Goal: Transaction & Acquisition: Book appointment/travel/reservation

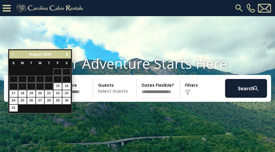
click at [67, 55] on span "Next" at bounding box center [67, 54] width 4 height 4
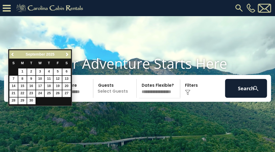
click at [12, 52] on span "Previous" at bounding box center [13, 54] width 4 height 4
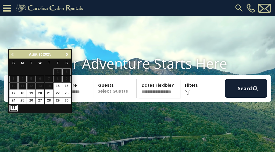
click at [15, 107] on link "31" at bounding box center [13, 108] width 8 height 7
type input "*******"
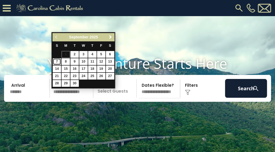
click at [59, 59] on link "7" at bounding box center [57, 61] width 8 height 7
type input "******"
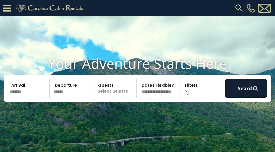
click at [121, 98] on p "Select Guests" at bounding box center [115, 88] width 41 height 19
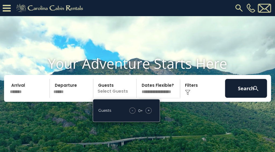
click at [149, 113] on span "+" at bounding box center [148, 110] width 2 height 5
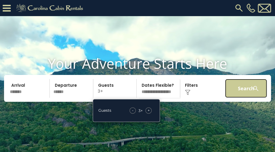
click at [247, 98] on button "Search" at bounding box center [246, 88] width 42 height 19
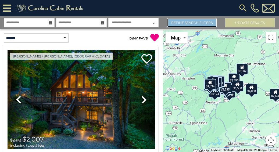
click at [203, 20] on link "Refine Search Filters" at bounding box center [192, 22] width 50 height 9
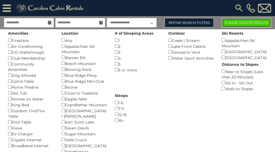
click at [242, 23] on button "Please Update Results" at bounding box center [245, 22] width 49 height 9
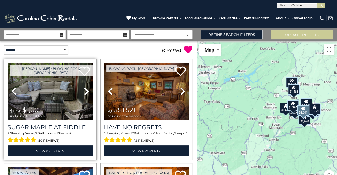
click at [86, 92] on icon at bounding box center [86, 91] width 5 height 9
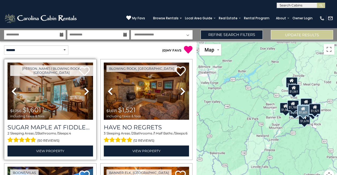
click at [86, 92] on icon at bounding box center [86, 91] width 5 height 9
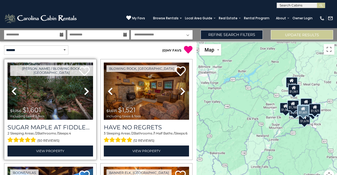
click at [86, 92] on icon at bounding box center [86, 91] width 5 height 9
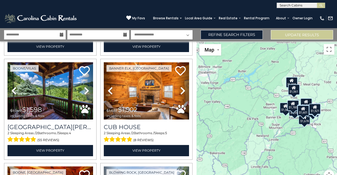
scroll to position [109, 0]
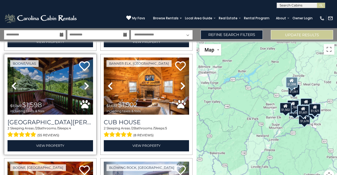
click at [84, 85] on icon at bounding box center [86, 86] width 5 height 9
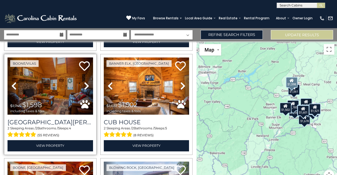
click at [84, 85] on icon at bounding box center [86, 86] width 5 height 9
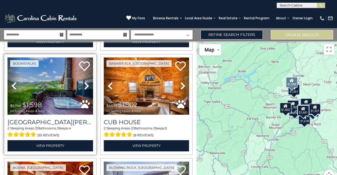
click at [84, 85] on icon at bounding box center [86, 86] width 5 height 9
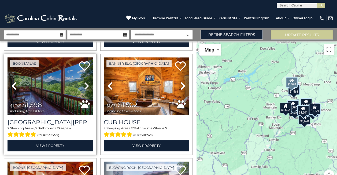
click at [84, 85] on icon at bounding box center [86, 86] width 5 height 9
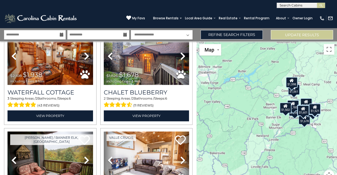
scroll to position [287, 0]
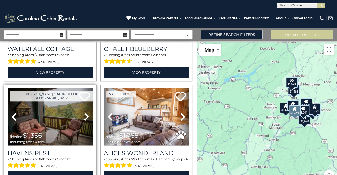
click at [85, 114] on icon at bounding box center [86, 116] width 5 height 9
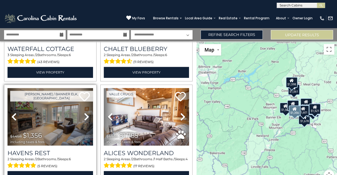
click at [85, 114] on icon at bounding box center [86, 116] width 5 height 9
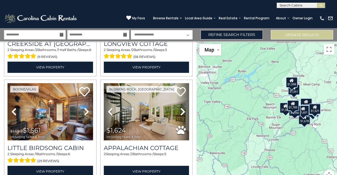
scroll to position [612, 0]
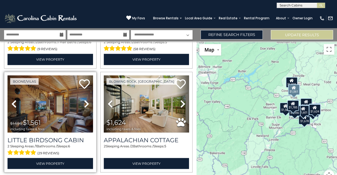
click at [85, 100] on icon at bounding box center [86, 104] width 5 height 9
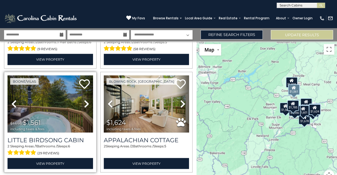
click at [85, 100] on icon at bounding box center [86, 104] width 5 height 9
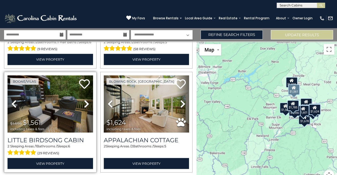
click at [85, 100] on icon at bounding box center [86, 104] width 5 height 9
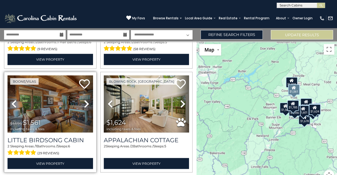
click at [85, 100] on icon at bounding box center [86, 104] width 5 height 9
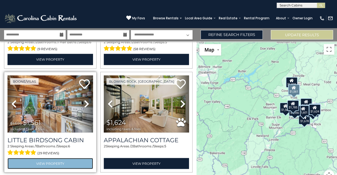
click at [60, 152] on link "View Property" at bounding box center [51, 163] width 86 height 11
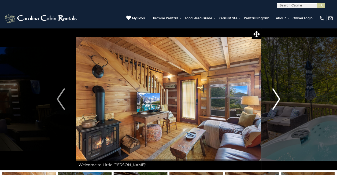
click at [280, 97] on img "Next" at bounding box center [277, 98] width 8 height 21
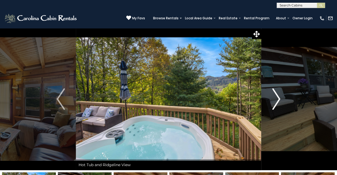
click at [280, 97] on img "Next" at bounding box center [277, 98] width 8 height 21
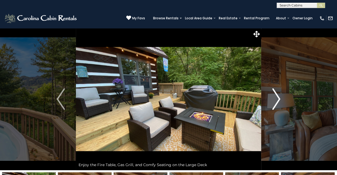
click at [280, 97] on img "Next" at bounding box center [277, 98] width 8 height 21
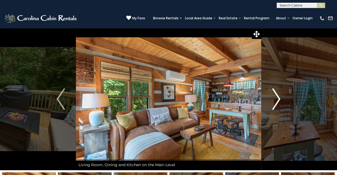
click at [279, 97] on img "Next" at bounding box center [277, 98] width 8 height 21
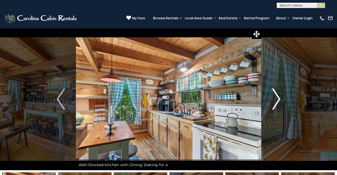
click at [279, 97] on img "Next" at bounding box center [277, 98] width 8 height 21
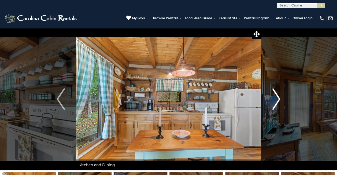
click at [279, 97] on img "Next" at bounding box center [277, 98] width 8 height 21
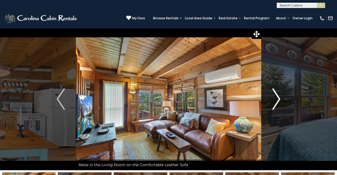
click at [279, 97] on img "Next" at bounding box center [277, 98] width 8 height 21
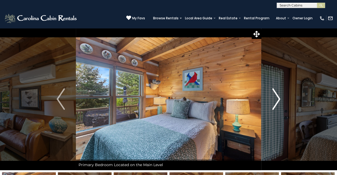
click at [279, 97] on img "Next" at bounding box center [277, 98] width 8 height 21
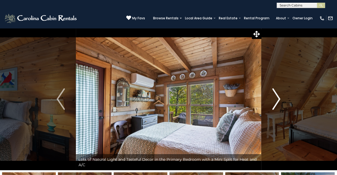
click at [279, 97] on img "Next" at bounding box center [277, 98] width 8 height 21
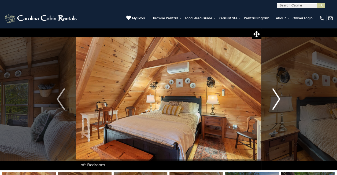
click at [279, 97] on img "Next" at bounding box center [277, 98] width 8 height 21
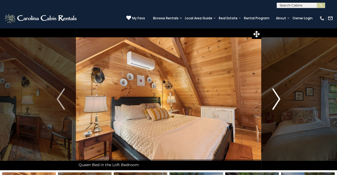
click at [279, 97] on img "Next" at bounding box center [277, 98] width 8 height 21
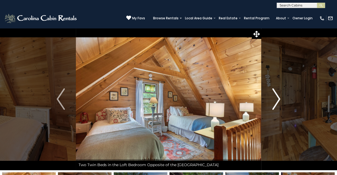
click at [279, 97] on img "Next" at bounding box center [277, 98] width 8 height 21
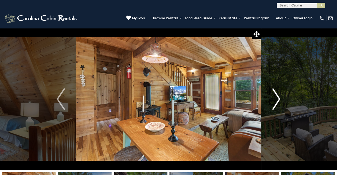
click at [279, 97] on img "Next" at bounding box center [277, 98] width 8 height 21
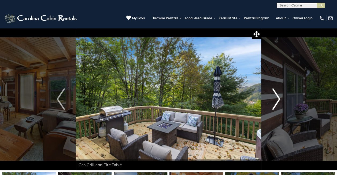
click at [279, 97] on img "Next" at bounding box center [277, 98] width 8 height 21
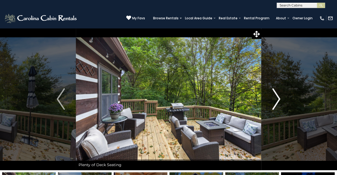
click at [279, 97] on img "Next" at bounding box center [277, 98] width 8 height 21
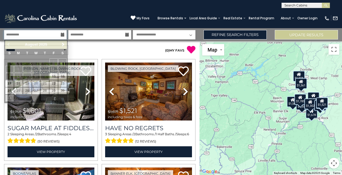
click at [55, 33] on input "**********" at bounding box center [35, 34] width 63 height 9
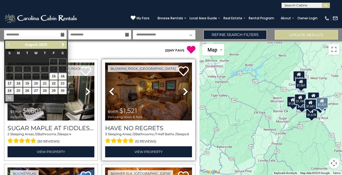
click at [167, 89] on img at bounding box center [148, 92] width 87 height 58
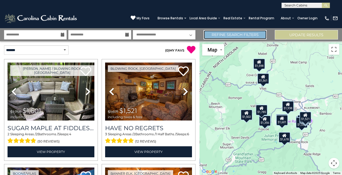
click at [228, 33] on link "Refine Search Filters" at bounding box center [234, 34] width 63 height 9
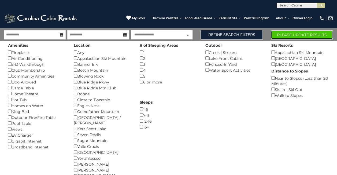
click at [289, 38] on button "Please Update Results" at bounding box center [302, 34] width 62 height 9
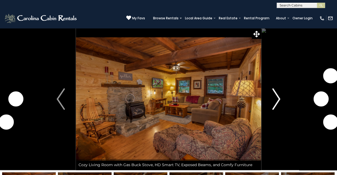
click at [273, 97] on img "Next" at bounding box center [277, 98] width 8 height 21
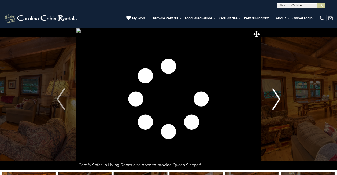
click at [273, 97] on img "Next" at bounding box center [277, 98] width 8 height 21
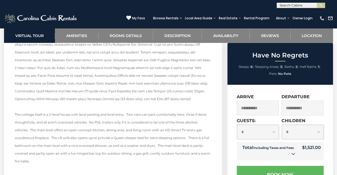
scroll to position [778, 0]
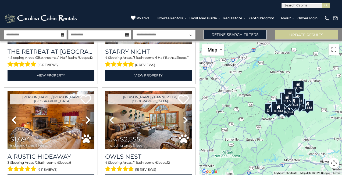
scroll to position [432, 0]
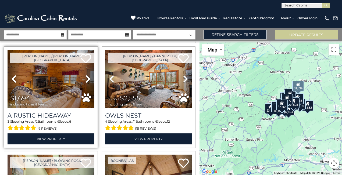
click at [86, 75] on icon at bounding box center [87, 79] width 5 height 9
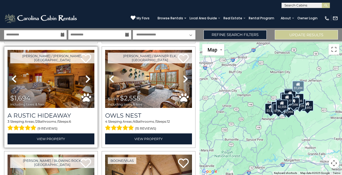
click at [86, 75] on icon at bounding box center [87, 79] width 5 height 9
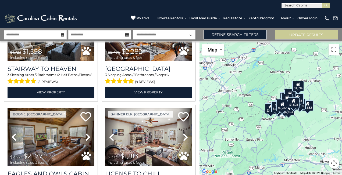
scroll to position [1471, 0]
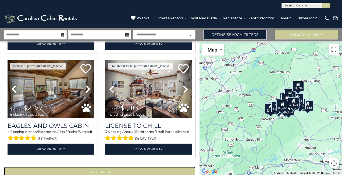
click at [135, 167] on button "Show More" at bounding box center [99, 172] width 191 height 11
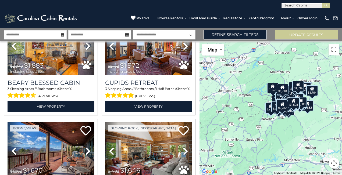
scroll to position [1751, 0]
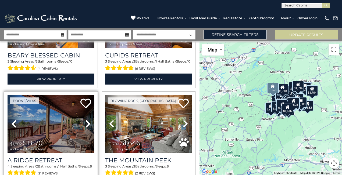
click at [85, 119] on icon at bounding box center [87, 123] width 5 height 9
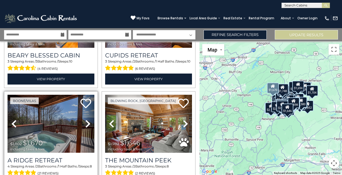
click at [85, 119] on icon at bounding box center [87, 123] width 5 height 9
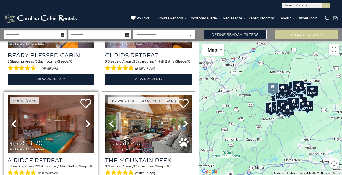
click at [85, 119] on icon at bounding box center [87, 123] width 5 height 9
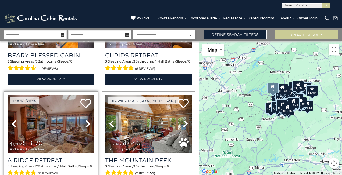
click at [85, 119] on icon at bounding box center [87, 123] width 5 height 9
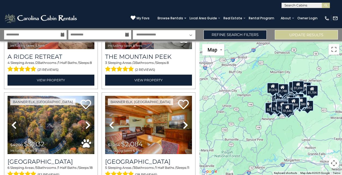
scroll to position [1859, 0]
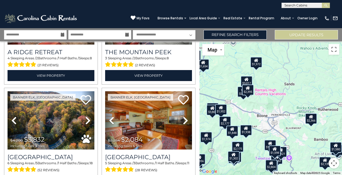
click at [234, 156] on icon at bounding box center [233, 155] width 4 height 4
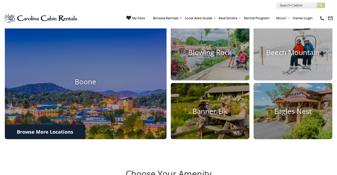
scroll to position [219, 0]
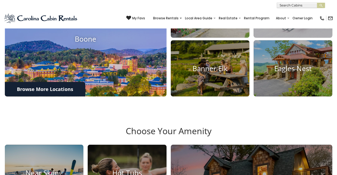
click at [116, 71] on img at bounding box center [86, 39] width 178 height 126
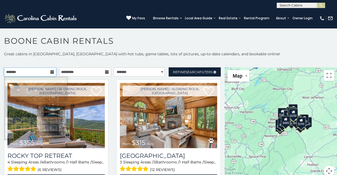
click at [34, 75] on input "text" at bounding box center [30, 71] width 52 height 9
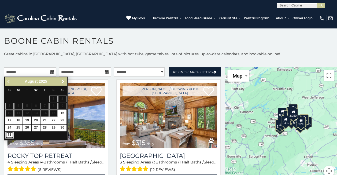
click at [10, 134] on link "31" at bounding box center [9, 135] width 8 height 7
type input "**********"
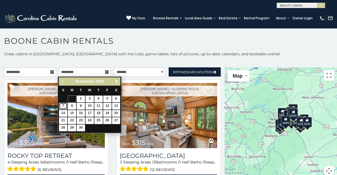
click at [63, 105] on link "7" at bounding box center [63, 106] width 8 height 7
type input "**********"
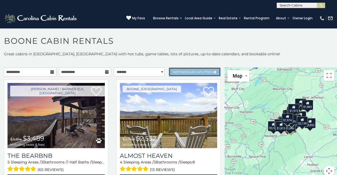
click at [174, 74] on link "Refine Search Filters" at bounding box center [195, 71] width 52 height 9
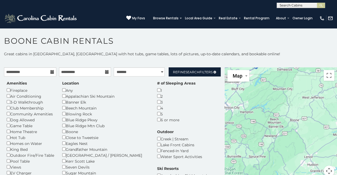
click at [157, 98] on div "2" at bounding box center [176, 96] width 38 height 6
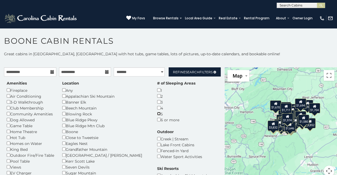
scroll to position [3, 0]
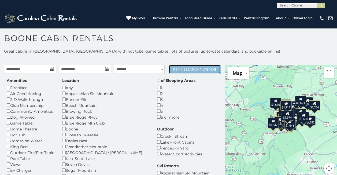
click at [194, 70] on span "Search" at bounding box center [193, 69] width 14 height 4
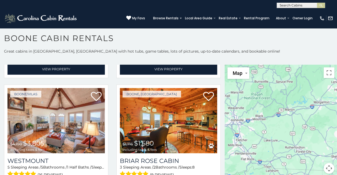
scroll to position [1272, 0]
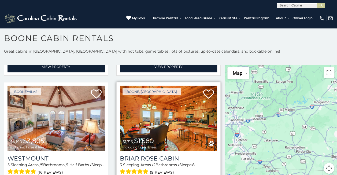
click at [172, 107] on img at bounding box center [168, 118] width 97 height 65
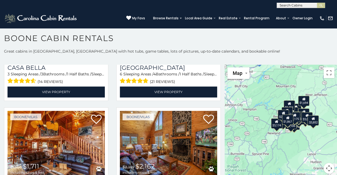
scroll to position [1498, 0]
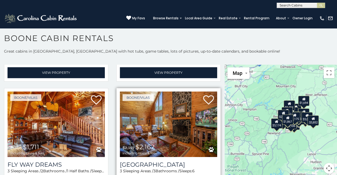
click at [193, 130] on img at bounding box center [168, 124] width 97 height 65
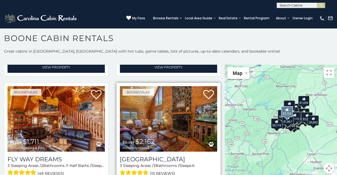
scroll to position [1503, 0]
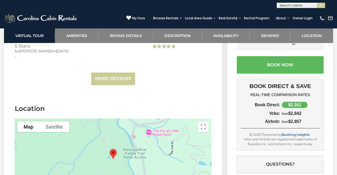
scroll to position [1231, 0]
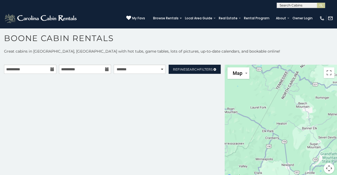
scroll to position [3, 0]
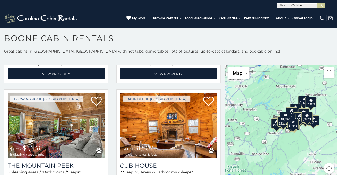
scroll to position [5, 0]
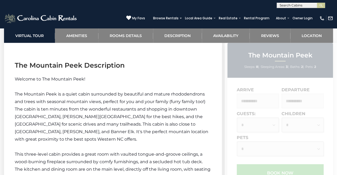
scroll to position [619, 0]
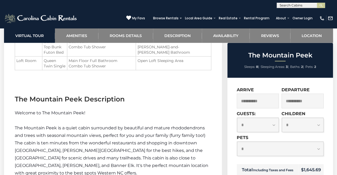
click at [262, 102] on input "**********" at bounding box center [258, 101] width 42 height 15
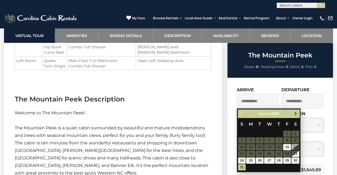
click at [296, 114] on span "Next" at bounding box center [296, 114] width 4 height 4
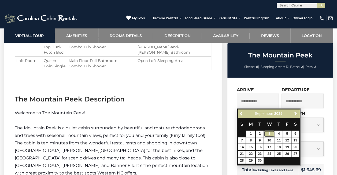
click at [269, 134] on link "3" at bounding box center [269, 134] width 10 height 6
type input "**********"
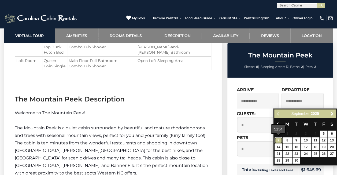
click at [279, 140] on link "7" at bounding box center [279, 140] width 8 height 6
type input "**********"
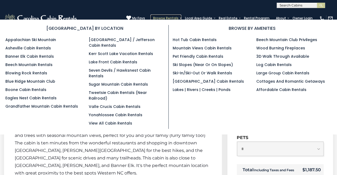
click at [166, 17] on link "Browse Rentals" at bounding box center [166, 18] width 31 height 8
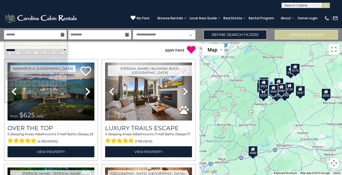
click at [34, 35] on input "text" at bounding box center [35, 34] width 63 height 9
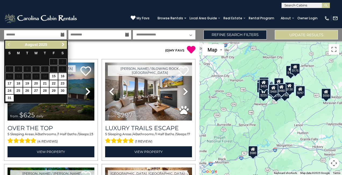
click at [62, 43] on span "Next" at bounding box center [63, 44] width 4 height 4
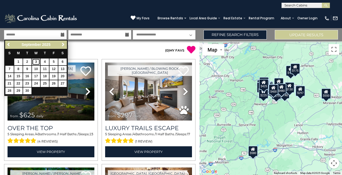
click at [37, 59] on link "3" at bounding box center [36, 62] width 8 height 7
type input "******"
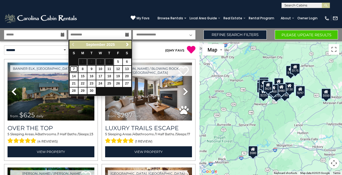
click at [73, 66] on link "7" at bounding box center [74, 69] width 8 height 7
type input "******"
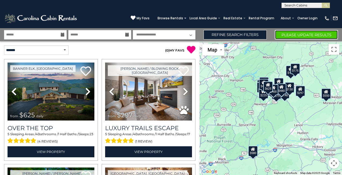
click at [308, 33] on button "Please Update Results" at bounding box center [305, 34] width 63 height 9
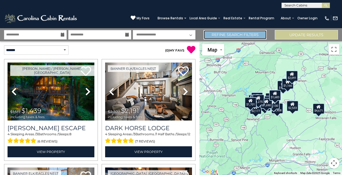
click at [225, 35] on link "Refine Search Filters" at bounding box center [234, 34] width 63 height 9
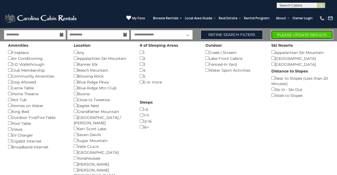
click at [304, 34] on button "Please Update Results" at bounding box center [302, 34] width 62 height 9
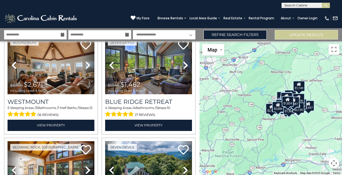
scroll to position [1041, 0]
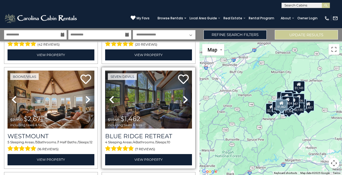
click at [183, 95] on icon at bounding box center [185, 99] width 5 height 9
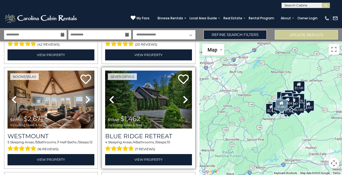
click at [183, 95] on icon at bounding box center [185, 99] width 5 height 9
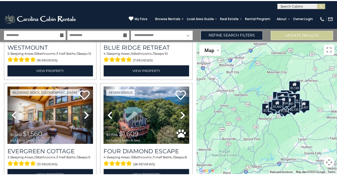
scroll to position [1135, 0]
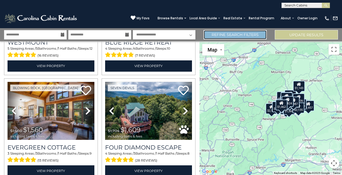
click at [235, 39] on link "Refine Search Filters" at bounding box center [234, 34] width 63 height 9
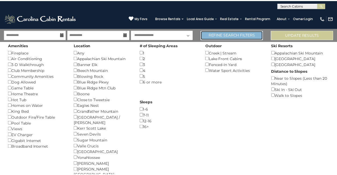
scroll to position [1126, 0]
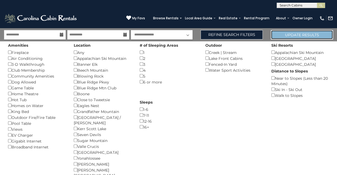
click at [288, 36] on button "Update Results" at bounding box center [302, 34] width 62 height 9
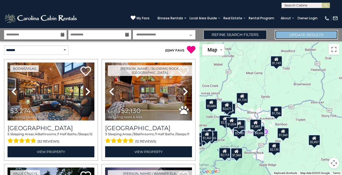
click at [312, 35] on button "Update Results" at bounding box center [305, 34] width 63 height 9
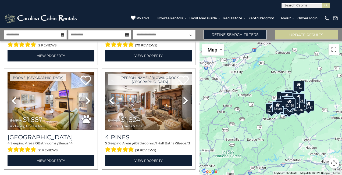
scroll to position [1471, 0]
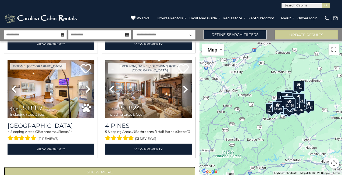
click at [154, 167] on button "Show More" at bounding box center [99, 172] width 191 height 11
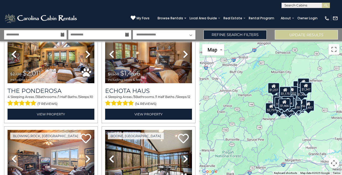
scroll to position [1652, 0]
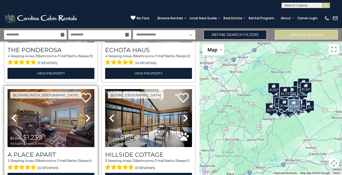
click at [85, 114] on icon at bounding box center [87, 118] width 5 height 9
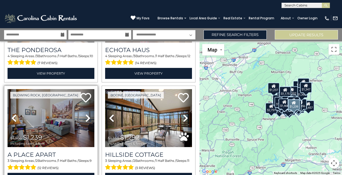
click at [85, 114] on icon at bounding box center [87, 118] width 5 height 9
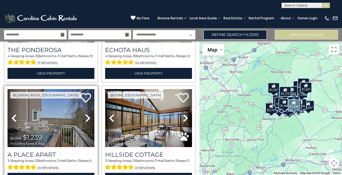
click at [85, 114] on icon at bounding box center [87, 118] width 5 height 9
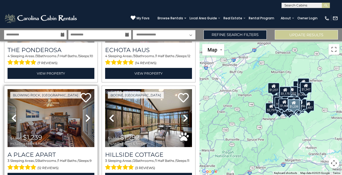
click at [85, 114] on icon at bounding box center [87, 118] width 5 height 9
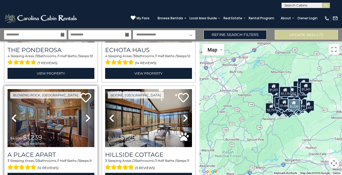
click at [85, 114] on icon at bounding box center [87, 118] width 5 height 9
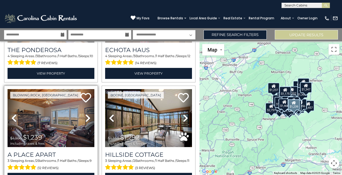
click at [85, 114] on icon at bounding box center [87, 118] width 5 height 9
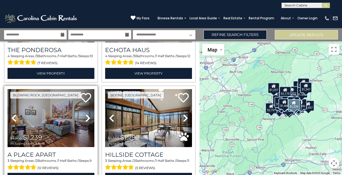
click at [85, 114] on icon at bounding box center [87, 118] width 5 height 9
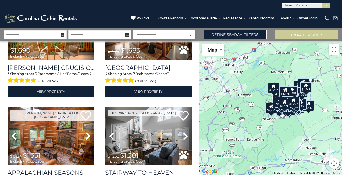
scroll to position [2067, 0]
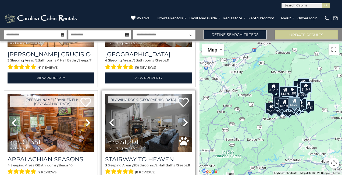
click at [183, 118] on icon at bounding box center [185, 122] width 5 height 9
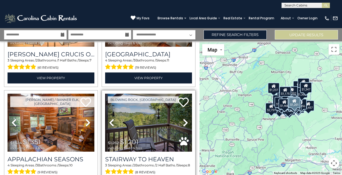
click at [183, 118] on icon at bounding box center [185, 122] width 5 height 9
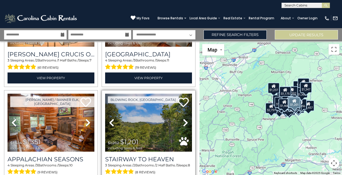
click at [183, 118] on icon at bounding box center [185, 122] width 5 height 9
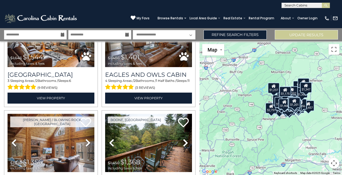
scroll to position [2301, 0]
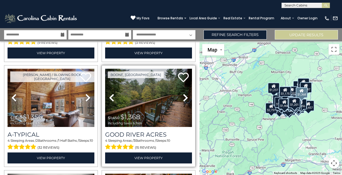
click at [183, 93] on icon at bounding box center [185, 97] width 5 height 9
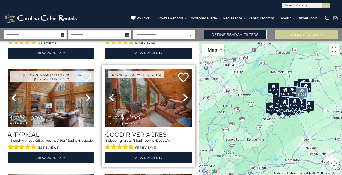
click at [183, 93] on icon at bounding box center [185, 97] width 5 height 9
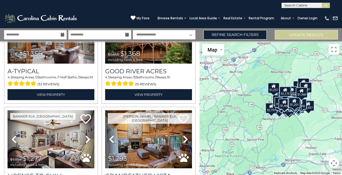
scroll to position [2378, 0]
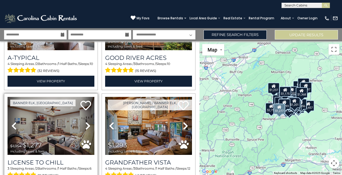
click at [88, 122] on icon at bounding box center [87, 126] width 5 height 9
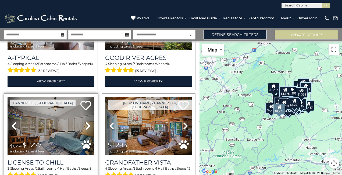
click at [88, 122] on icon at bounding box center [87, 126] width 5 height 9
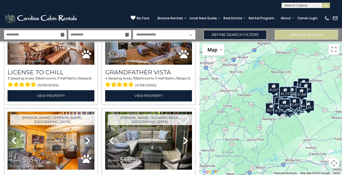
scroll to position [2473, 0]
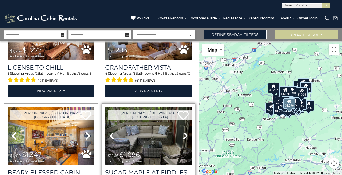
click at [183, 132] on icon at bounding box center [185, 136] width 5 height 9
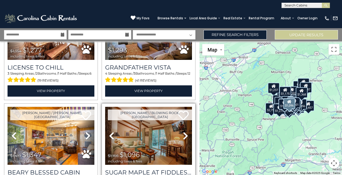
click at [183, 132] on icon at bounding box center [185, 136] width 5 height 9
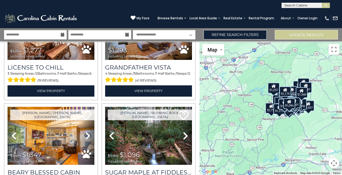
scroll to position [2468, 0]
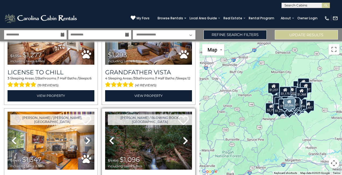
click at [183, 136] on icon at bounding box center [185, 140] width 5 height 9
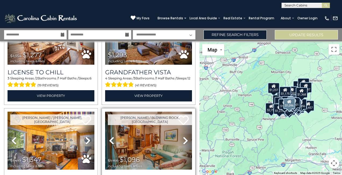
click at [183, 136] on icon at bounding box center [185, 140] width 5 height 9
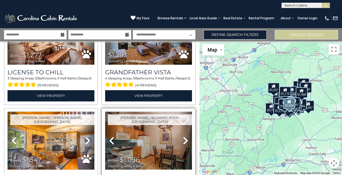
click at [183, 136] on icon at bounding box center [185, 140] width 5 height 9
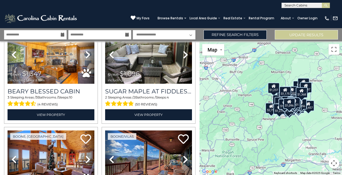
scroll to position [2559, 0]
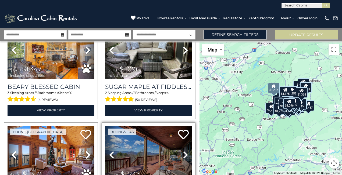
click at [183, 151] on icon at bounding box center [185, 155] width 5 height 9
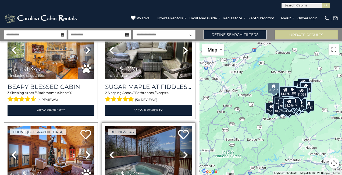
click at [183, 151] on icon at bounding box center [185, 155] width 5 height 9
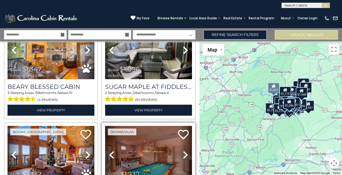
click at [183, 151] on icon at bounding box center [185, 155] width 5 height 9
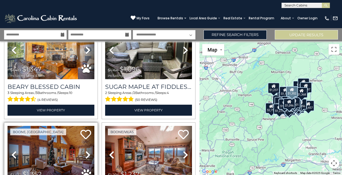
click at [86, 151] on icon at bounding box center [87, 155] width 5 height 9
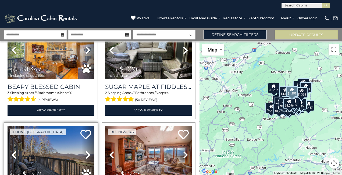
click at [86, 151] on icon at bounding box center [87, 155] width 5 height 9
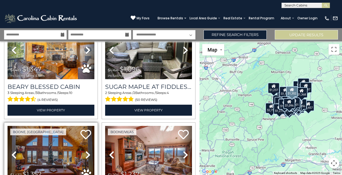
click at [86, 151] on icon at bounding box center [87, 155] width 5 height 9
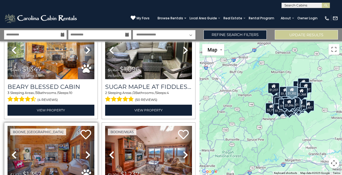
click at [86, 151] on icon at bounding box center [87, 155] width 5 height 9
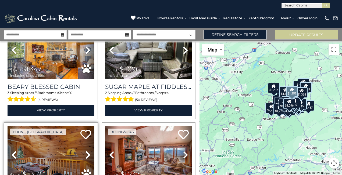
click at [86, 151] on icon at bounding box center [87, 155] width 5 height 9
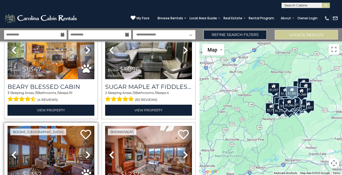
click at [86, 151] on icon at bounding box center [87, 155] width 5 height 9
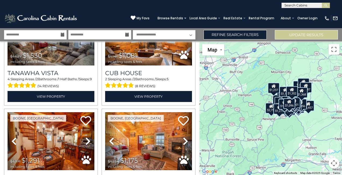
scroll to position [3001, 0]
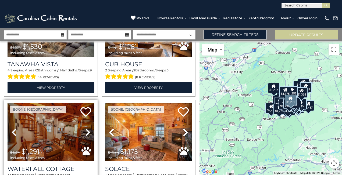
click at [88, 128] on icon at bounding box center [87, 132] width 5 height 9
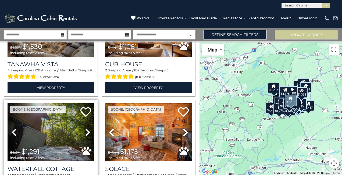
click at [88, 128] on icon at bounding box center [87, 132] width 5 height 9
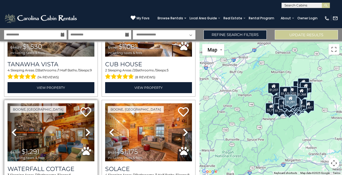
click at [88, 128] on icon at bounding box center [87, 132] width 5 height 9
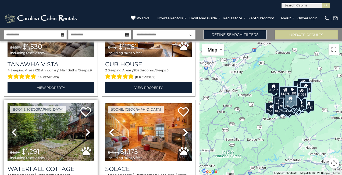
click at [88, 128] on icon at bounding box center [87, 132] width 5 height 9
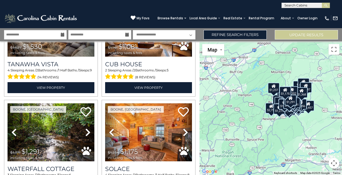
scroll to position [3029, 0]
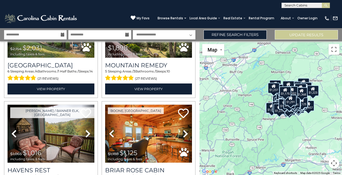
scroll to position [3426, 0]
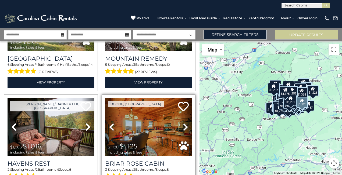
click at [183, 123] on icon at bounding box center [185, 127] width 5 height 9
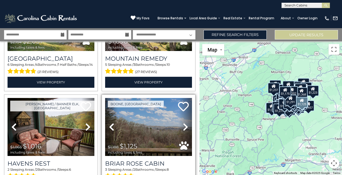
click at [183, 123] on icon at bounding box center [185, 127] width 5 height 9
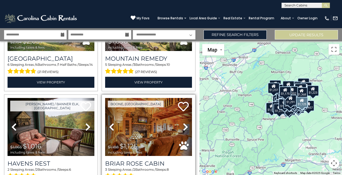
click at [183, 123] on icon at bounding box center [185, 127] width 5 height 9
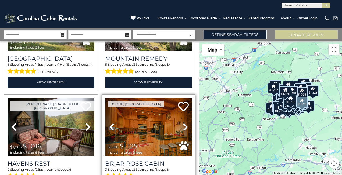
click at [183, 123] on icon at bounding box center [185, 127] width 5 height 9
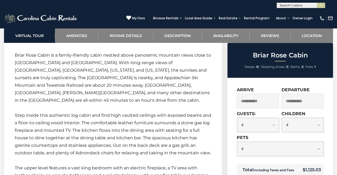
scroll to position [644, 0]
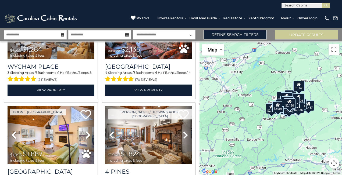
scroll to position [1471, 0]
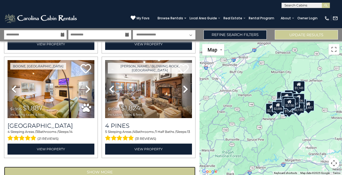
click at [122, 167] on button "Show More" at bounding box center [99, 172] width 191 height 11
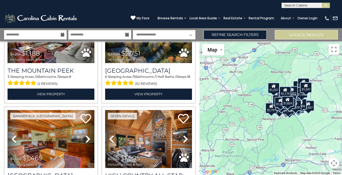
scroll to position [3029, 0]
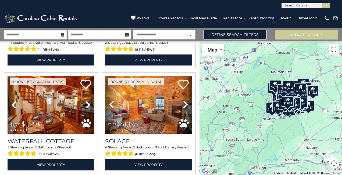
scroll to position [4586, 0]
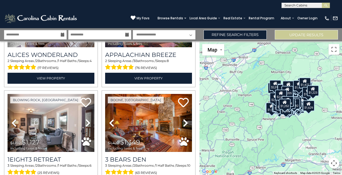
scroll to position [4958, 0]
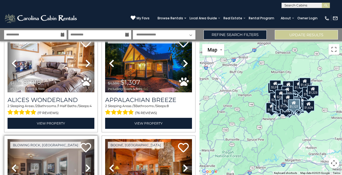
click at [56, 139] on img at bounding box center [51, 168] width 87 height 58
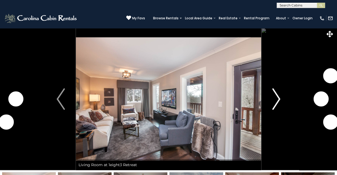
click at [279, 102] on img "Next" at bounding box center [277, 98] width 8 height 21
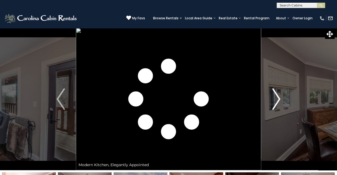
click at [279, 102] on img "Next" at bounding box center [277, 98] width 8 height 21
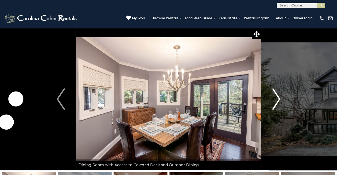
click at [279, 102] on img "Next" at bounding box center [277, 98] width 8 height 21
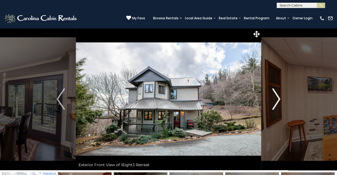
click at [279, 102] on img "Next" at bounding box center [277, 98] width 8 height 21
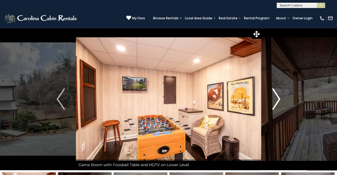
click at [279, 102] on img "Next" at bounding box center [277, 98] width 8 height 21
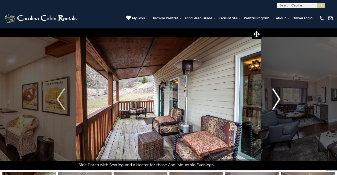
click at [279, 102] on img "Next" at bounding box center [277, 98] width 8 height 21
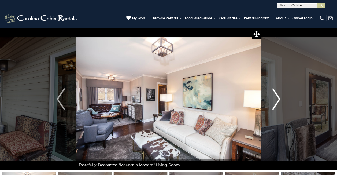
click at [279, 102] on img "Next" at bounding box center [277, 98] width 8 height 21
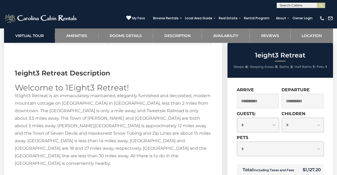
scroll to position [695, 0]
